Goal: Task Accomplishment & Management: Use online tool/utility

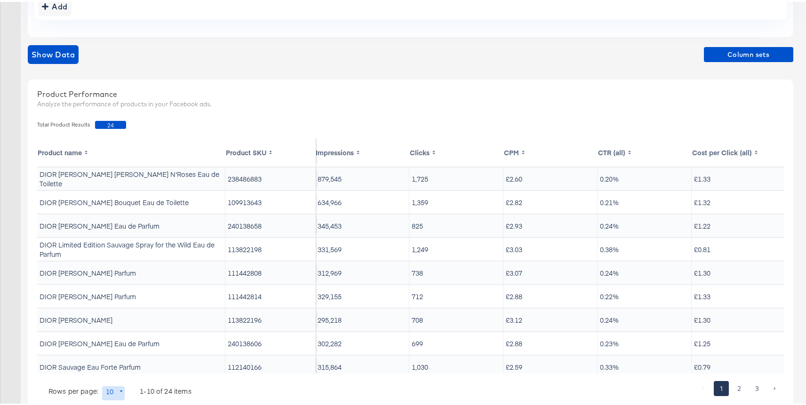
scroll to position [0, 97]
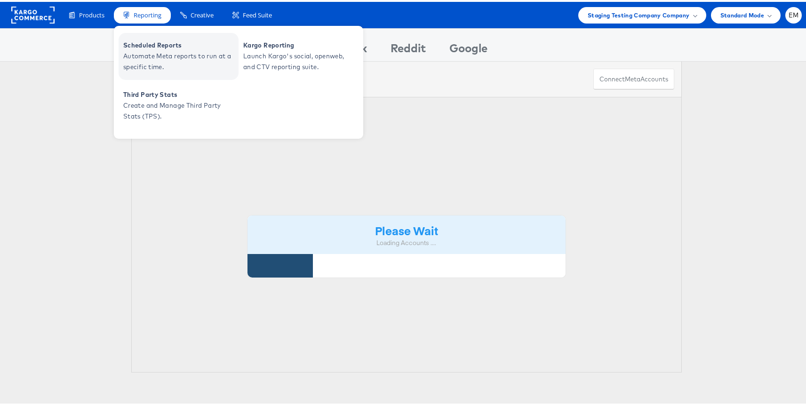
click at [150, 47] on span "Scheduled Reports" at bounding box center [179, 43] width 113 height 11
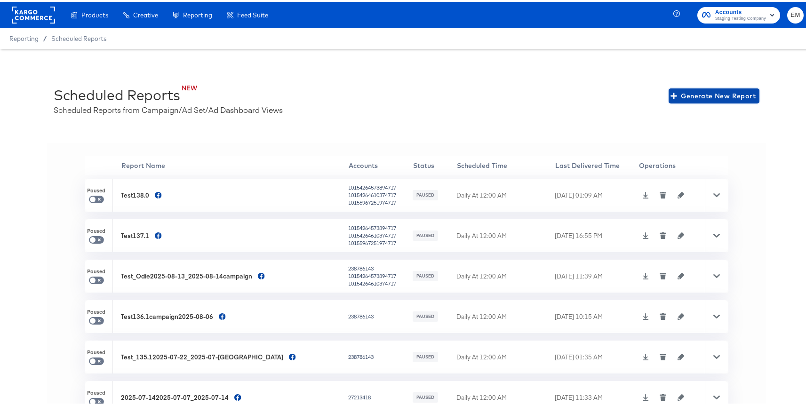
click at [686, 93] on span "Generate New Report" at bounding box center [714, 94] width 83 height 12
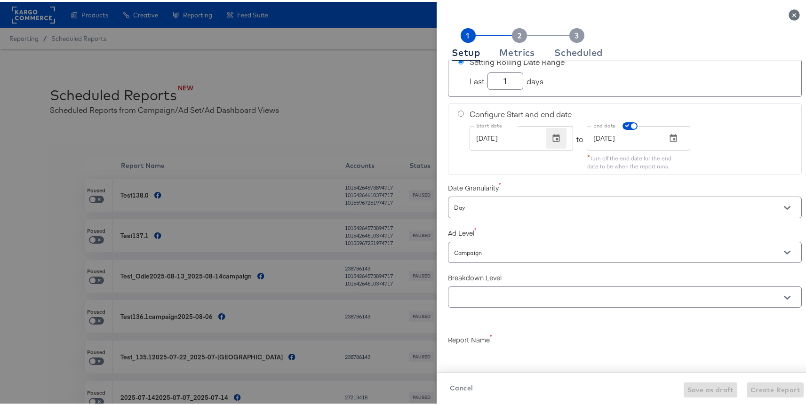
scroll to position [87, 0]
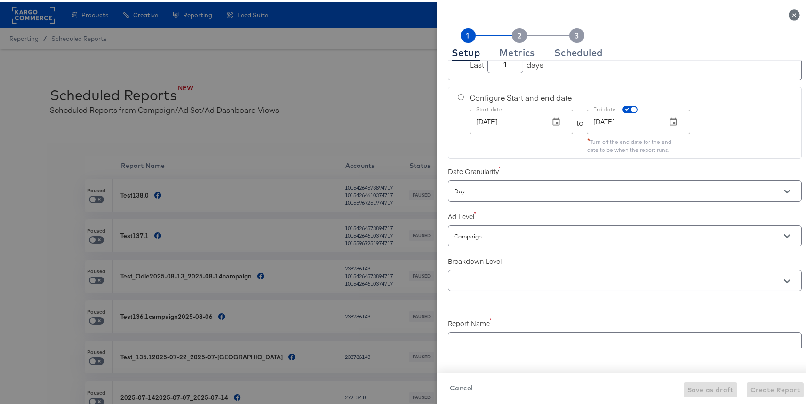
click at [529, 192] on input "Day" at bounding box center [611, 189] width 319 height 11
checkbox input "true"
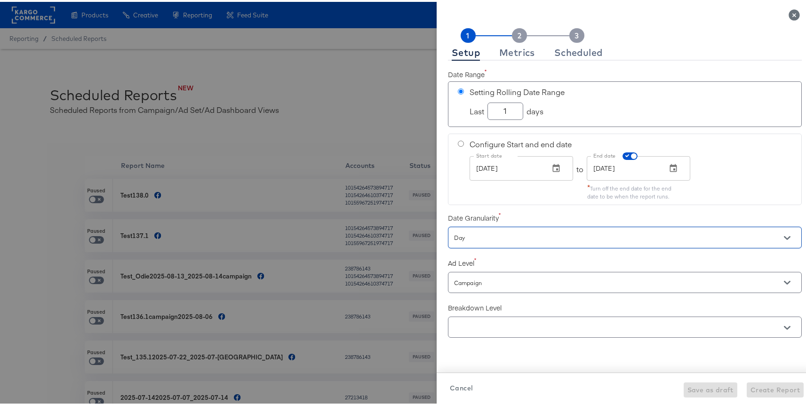
scroll to position [50, 0]
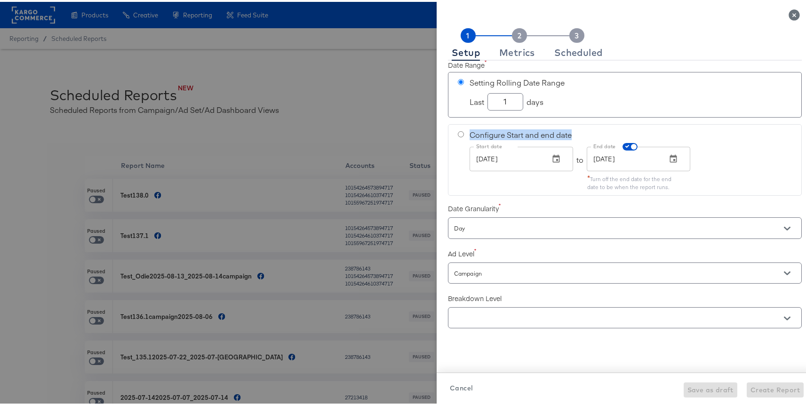
drag, startPoint x: 577, startPoint y: 136, endPoint x: 465, endPoint y: 131, distance: 112.1
click at [470, 131] on div "Configure Start and end date" at bounding box center [631, 133] width 322 height 11
radio input "false"
radio input "true"
copy span "Configure Start and end date"
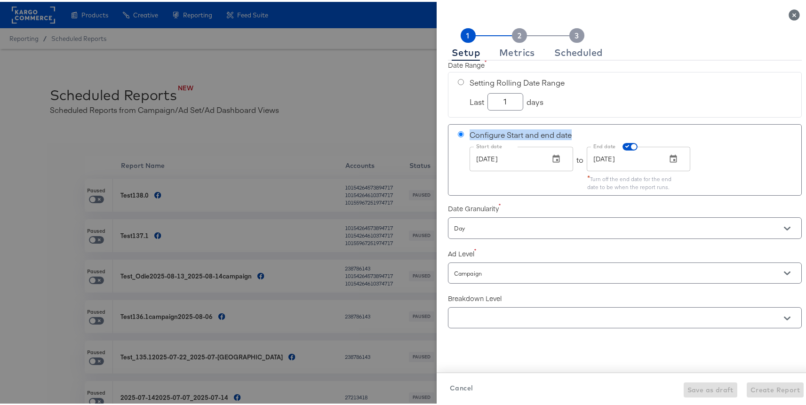
click at [564, 134] on span "Configure Start and end date" at bounding box center [521, 133] width 102 height 11
drag, startPoint x: 571, startPoint y: 134, endPoint x: 464, endPoint y: 132, distance: 107.8
click at [470, 132] on div "Configure Start and end date" at bounding box center [631, 133] width 322 height 11
copy span "Configure Start and end date"
checkbox input "true"
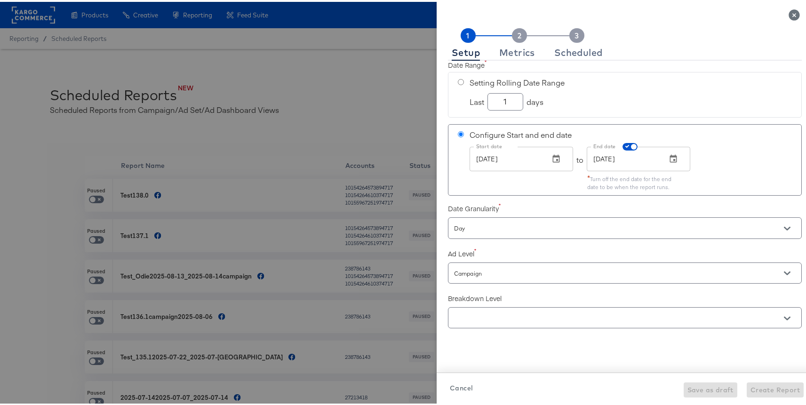
click at [470, 82] on span "Setting Rolling Date Range" at bounding box center [631, 80] width 322 height 11
radio input "true"
radio input "false"
checkbox input "true"
click at [458, 134] on input "radio" at bounding box center [461, 132] width 6 height 6
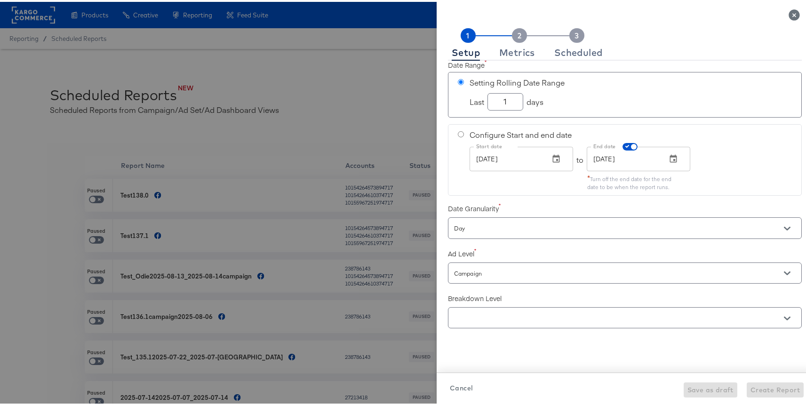
radio input "true"
radio input "false"
checkbox input "true"
click at [458, 83] on div at bounding box center [461, 92] width 7 height 35
radio input "true"
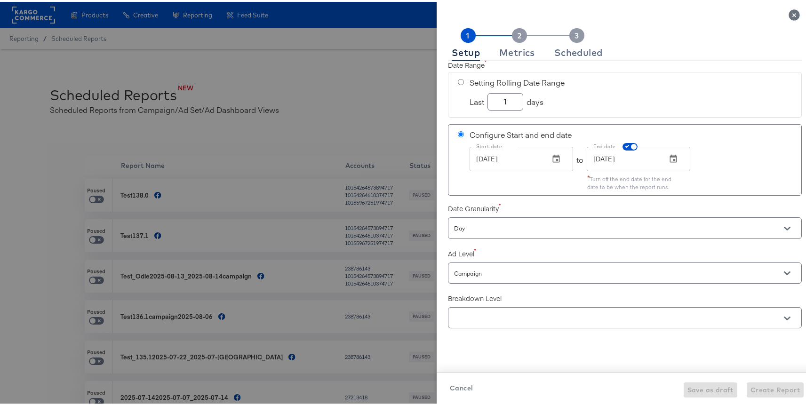
radio input "false"
click at [495, 97] on input "1" at bounding box center [505, 96] width 35 height 16
click at [503, 98] on input "1" at bounding box center [505, 96] width 35 height 16
checkbox input "true"
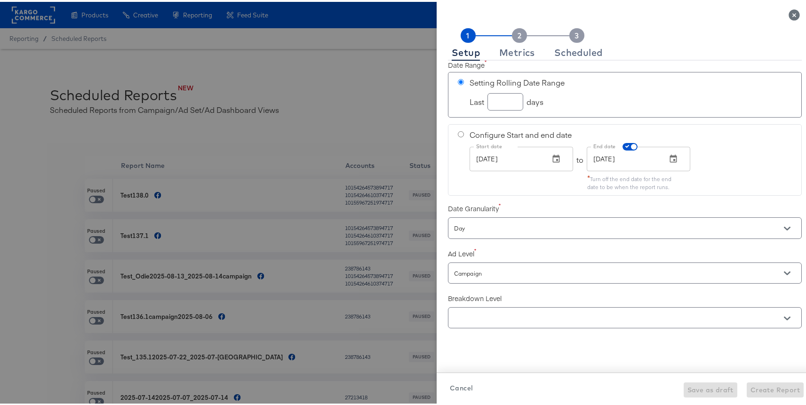
checkbox input "true"
